Goal: Information Seeking & Learning: Learn about a topic

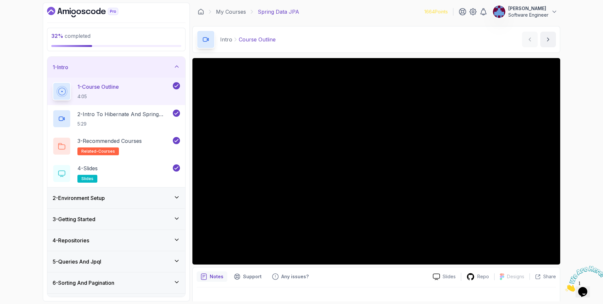
click at [131, 74] on div "1 - Intro" at bounding box center [116, 67] width 138 height 21
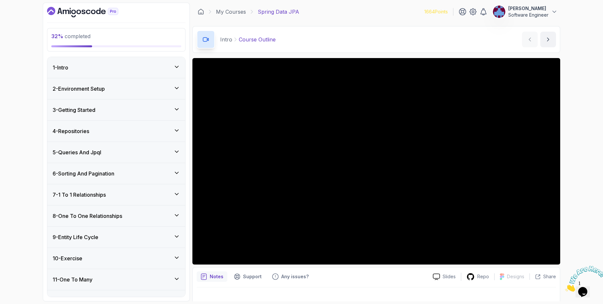
click at [105, 135] on div "4 - Repositories" at bounding box center [116, 131] width 127 height 8
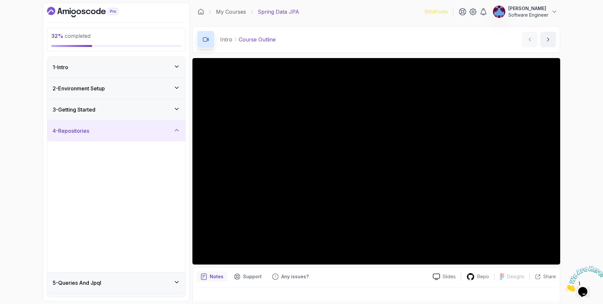
click at [105, 135] on div "4 - Repositories" at bounding box center [116, 131] width 127 height 8
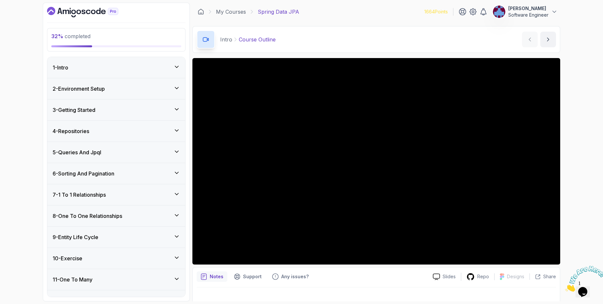
click at [105, 179] on div "6 - Sorting And Pagination" at bounding box center [116, 173] width 138 height 21
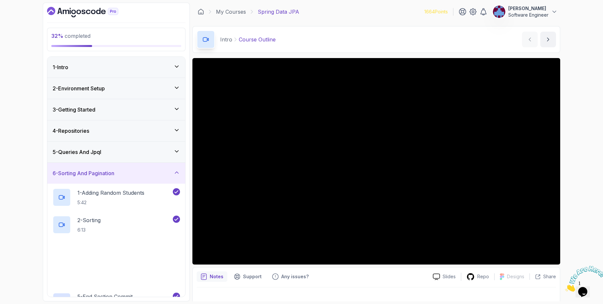
click at [106, 176] on h3 "6 - Sorting And Pagination" at bounding box center [84, 174] width 62 height 8
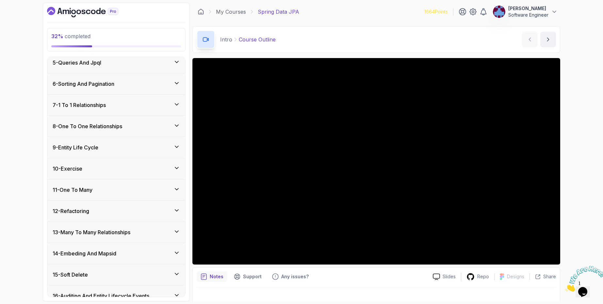
scroll to position [78, 0]
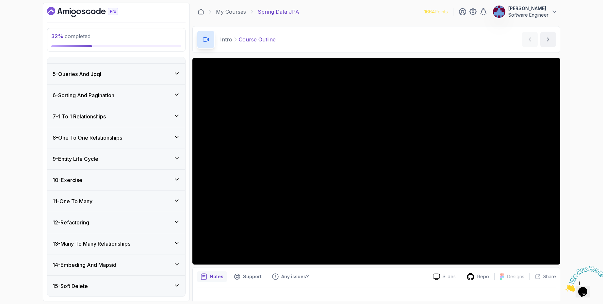
click at [116, 140] on h3 "8 - One To One Relationships" at bounding box center [88, 138] width 70 height 8
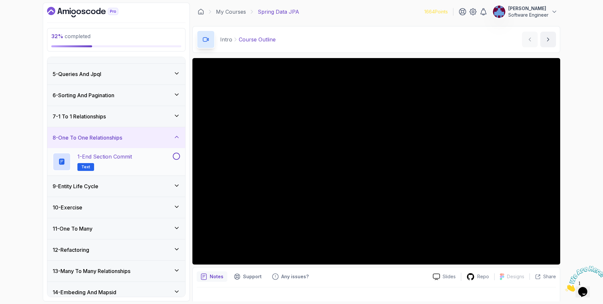
click at [159, 160] on div "1 - End Section Commit Text" at bounding box center [112, 162] width 119 height 18
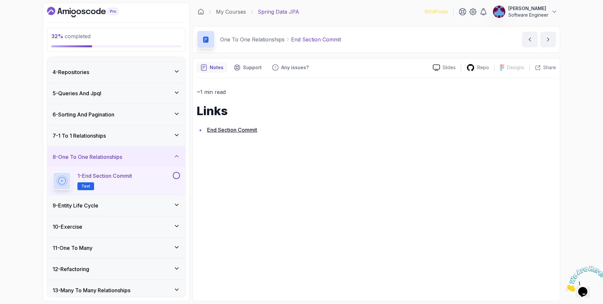
scroll to position [39, 0]
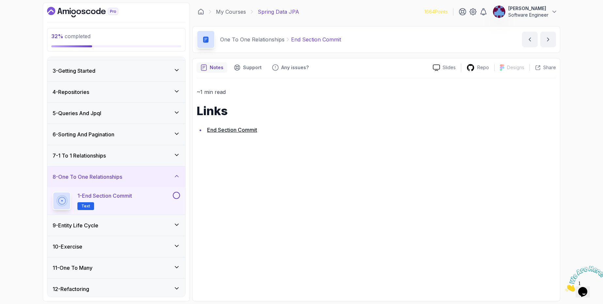
click at [138, 156] on div "7 - 1 To 1 Relationships" at bounding box center [116, 156] width 127 height 8
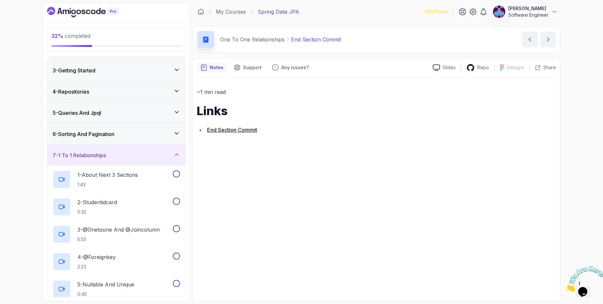
click at [126, 151] on div "7 - 1 To 1 Relationships" at bounding box center [116, 155] width 138 height 21
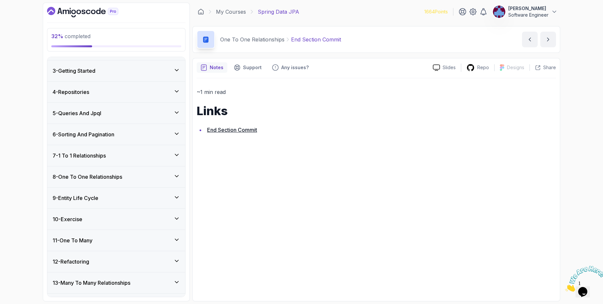
click at [126, 151] on div "7 - 1 To 1 Relationships" at bounding box center [116, 155] width 138 height 21
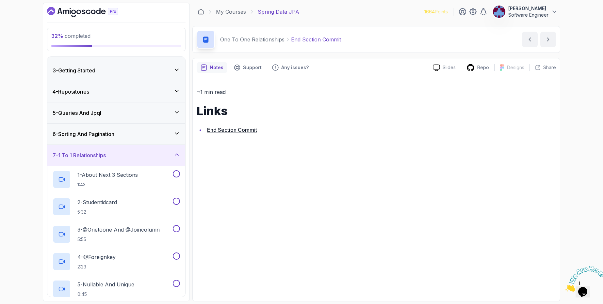
click at [147, 155] on div "7 - 1 To 1 Relationships" at bounding box center [116, 156] width 127 height 8
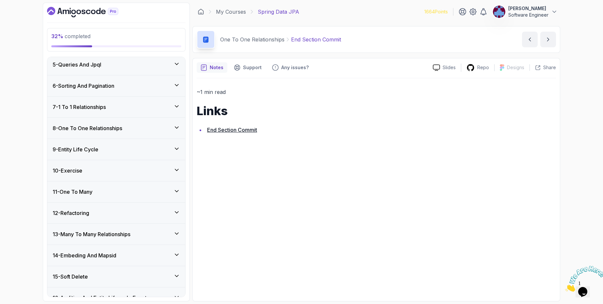
scroll to position [49, 0]
